Goal: Task Accomplishment & Management: Complete application form

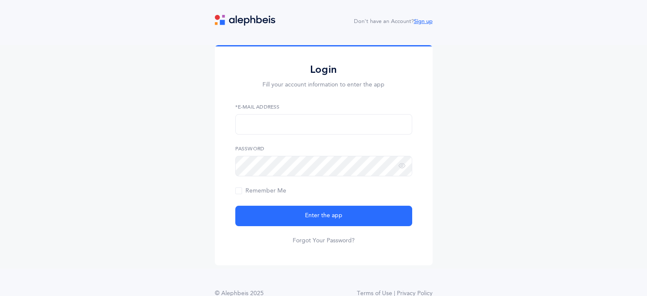
click at [421, 22] on link "Sign up" at bounding box center [423, 21] width 19 height 6
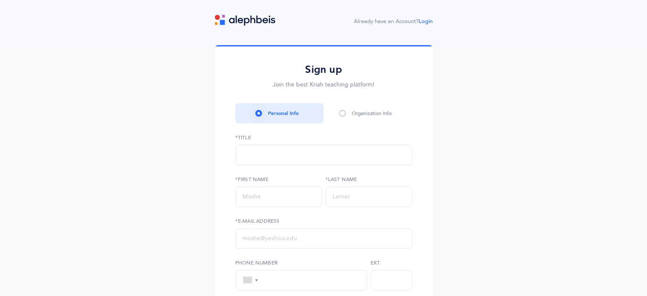
select select
